Goal: Check status

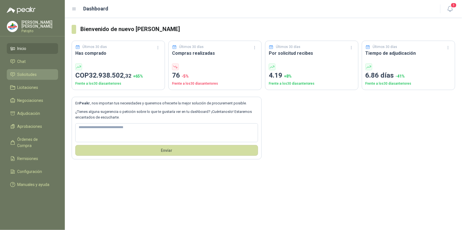
click at [31, 74] on span "Solicitudes" at bounding box center [26, 74] width 19 height 6
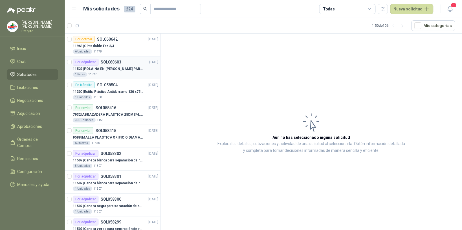
click at [114, 77] on div "1 Pares 11527" at bounding box center [115, 74] width 85 height 5
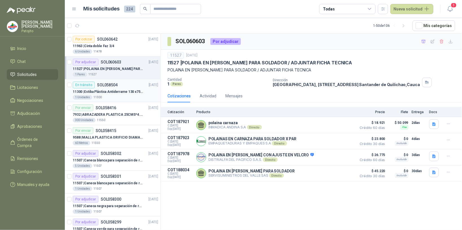
click at [128, 90] on p "11300 | Estiba Plástica Antiderrame 130 x75 CM - Capacidad 180-200 Litros" at bounding box center [108, 91] width 70 height 5
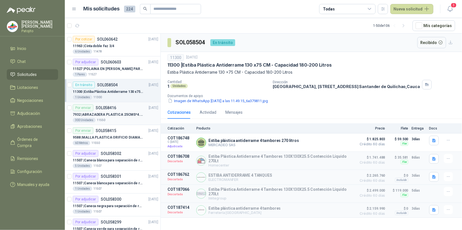
click at [121, 109] on div "Por enviar SOL058416 [DATE]" at bounding box center [115, 107] width 85 height 7
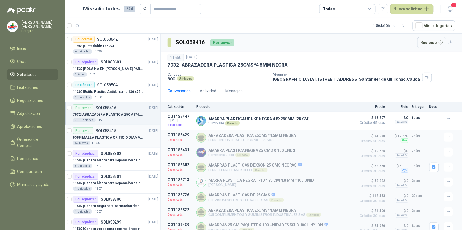
click at [123, 137] on p "9588 | MALLA PLASTICA ORIFICIO DIAMANTE 3MM" at bounding box center [108, 137] width 70 height 5
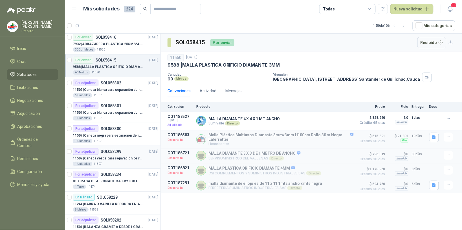
scroll to position [106, 0]
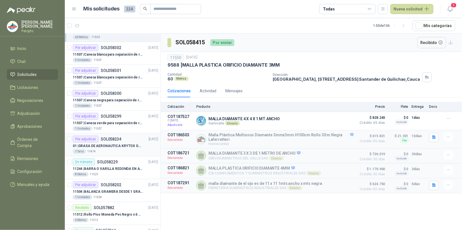
click at [125, 143] on div "01 | GRASA DE AERONAUTICA KRYTOX GPL 207 (SE ADJUNTA IMAGEN DE REFERENCIA)" at bounding box center [115, 145] width 85 height 7
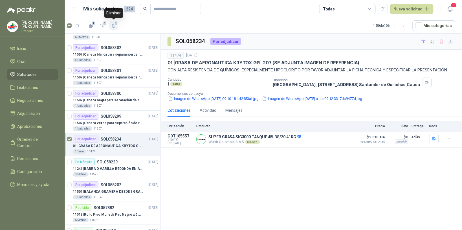
click at [113, 27] on icon "button" at bounding box center [113, 26] width 3 height 4
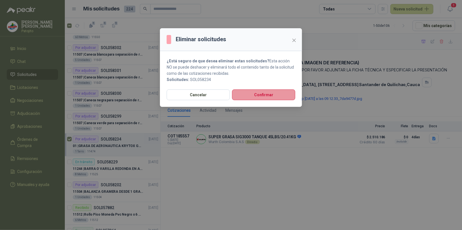
click at [260, 96] on button "Confirmar" at bounding box center [263, 94] width 63 height 11
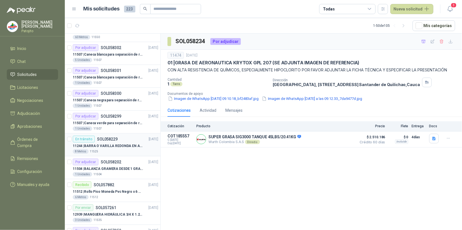
click at [126, 144] on p "11244 | BARRA O VARILLA REDONDA EN ACERO INOXIDABLE DE 2" O 50 MM" at bounding box center [108, 145] width 70 height 5
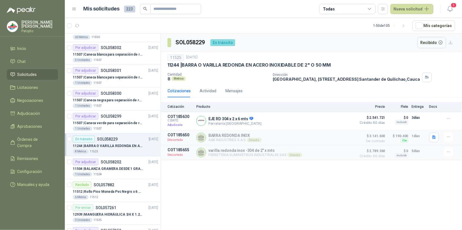
scroll to position [141, 0]
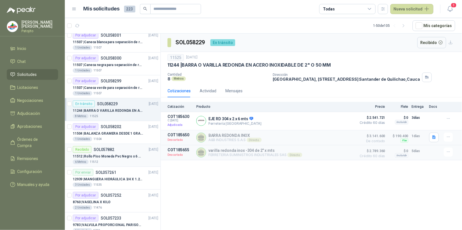
click at [130, 162] on div "6 Metros 11512" at bounding box center [115, 161] width 85 height 5
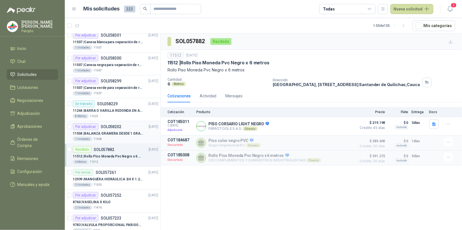
scroll to position [176, 0]
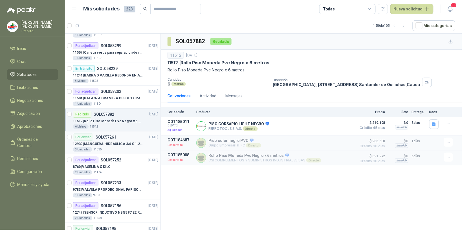
click at [118, 147] on div "12939 | MANGUERA HIDRÁULICA 3/4 X 1.20 METROS DE LONGITUD HR-HR-ACOPLADA" at bounding box center [115, 143] width 85 height 7
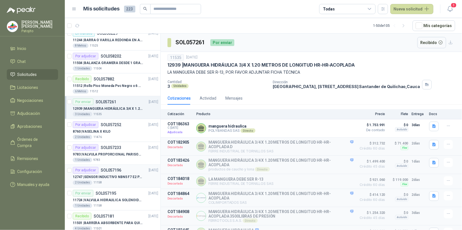
scroll to position [247, 0]
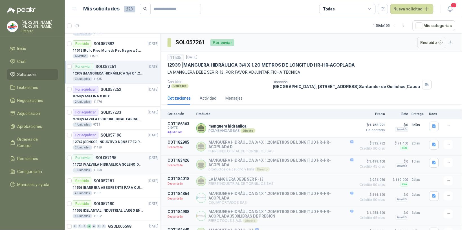
click at [121, 162] on div "11724 | VALVULA HIDRAULICA SOLENOIDE SV08-20 REF : SV08-3B-N-24DC-DG NORMALMENT…" at bounding box center [115, 164] width 85 height 7
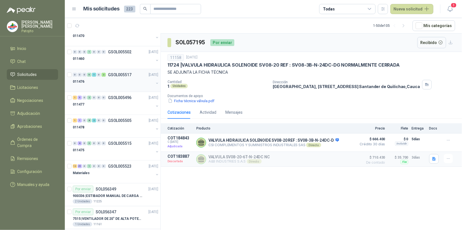
scroll to position [637, 0]
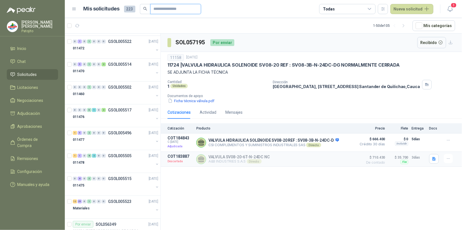
click at [178, 9] on input "text" at bounding box center [173, 9] width 39 height 10
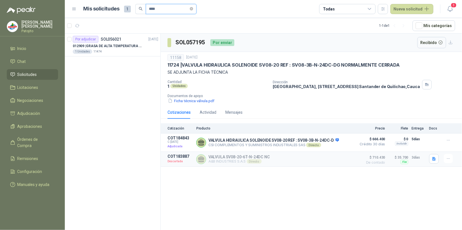
scroll to position [0, 0]
type input "****"
click at [123, 46] on p "012909 | GRASA DE ALTA TEMPERATURA OKS 4210 X 5 KG" at bounding box center [108, 45] width 70 height 5
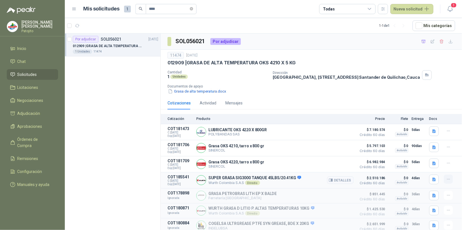
click at [447, 180] on button "button" at bounding box center [448, 178] width 9 height 9
click at [440, 169] on button "Ignorar" at bounding box center [436, 168] width 45 height 9
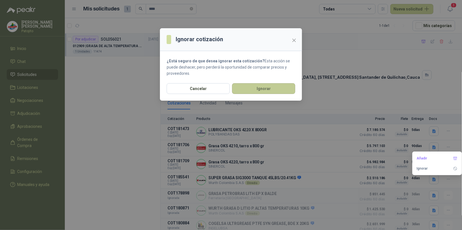
click at [282, 88] on button "Ignorar" at bounding box center [263, 88] width 63 height 11
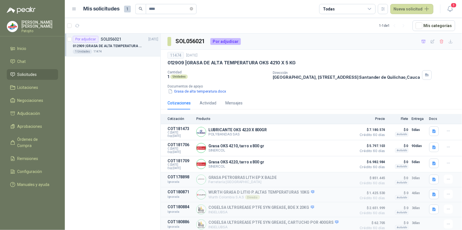
click at [72, 39] on article "Por adjudicar SOL056021 [DATE] 012909 | GRASA DE ALTA TEMPERATURA OKS 4210 X 5 …" at bounding box center [113, 45] width 96 height 23
click at [104, 26] on icon "button" at bounding box center [102, 25] width 5 height 5
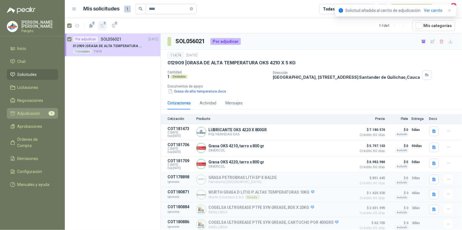
click at [42, 113] on li "Adjudicación 1" at bounding box center [32, 113] width 45 height 6
